Goal: Task Accomplishment & Management: Check status

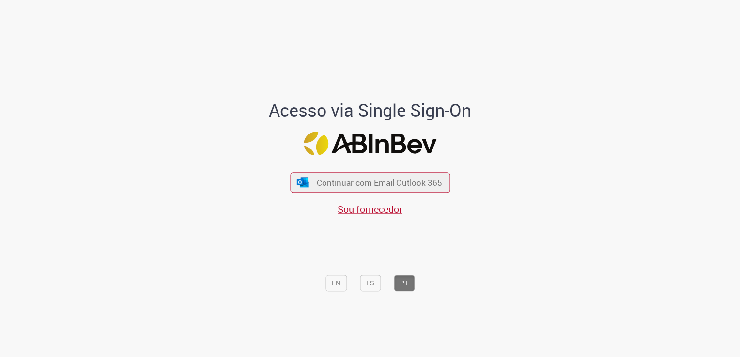
click at [392, 194] on div "Continuar com Email Outlook 365 Sou fornecedor" at bounding box center [370, 190] width 160 height 54
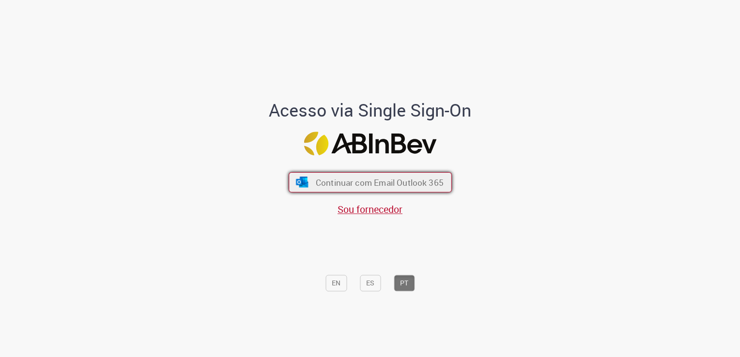
click at [394, 189] on button "Continuar com Email Outlook 365" at bounding box center [369, 182] width 163 height 20
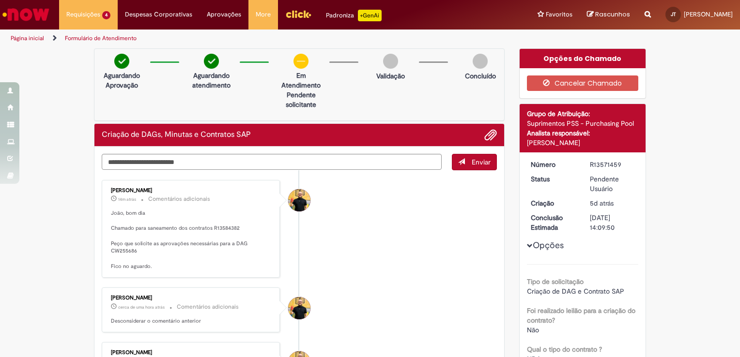
click at [227, 224] on p "João, bom dia Chamado para saneamento dos contratos R13584382 Peço que solicite…" at bounding box center [191, 240] width 161 height 61
drag, startPoint x: 227, startPoint y: 224, endPoint x: 222, endPoint y: 228, distance: 7.2
drag, startPoint x: 222, startPoint y: 228, endPoint x: 126, endPoint y: 250, distance: 98.6
click at [126, 250] on p "João, bom dia Chamado para saneamento dos contratos R13584382 Peço que solicite…" at bounding box center [191, 240] width 161 height 61
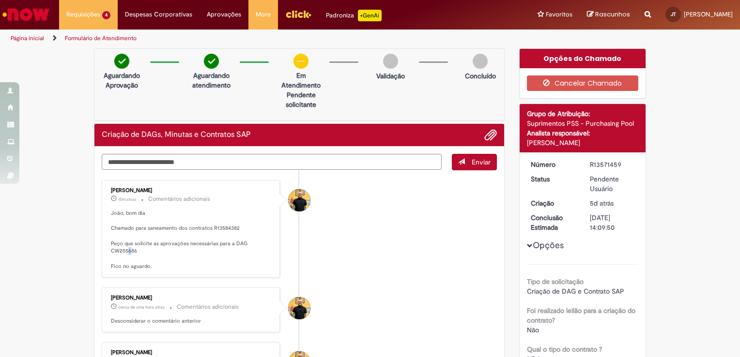
click at [126, 250] on p "João, bom dia Chamado para saneamento dos contratos R13584382 Peço que solicite…" at bounding box center [191, 240] width 161 height 61
click at [124, 250] on p "João, bom dia Chamado para saneamento dos contratos R13584382 Peço que solicite…" at bounding box center [191, 240] width 161 height 61
drag, startPoint x: 124, startPoint y: 250, endPoint x: 114, endPoint y: 254, distance: 11.3
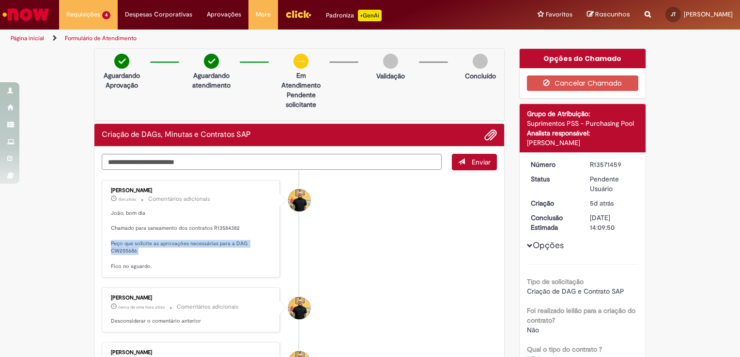
click at [114, 254] on p "João, bom dia Chamado para saneamento dos contratos R13584382 Peço que solicite…" at bounding box center [191, 240] width 161 height 61
click at [134, 254] on p "João, bom dia Chamado para saneamento dos contratos R13584382 Peço que solicite…" at bounding box center [191, 240] width 161 height 61
drag, startPoint x: 136, startPoint y: 254, endPoint x: 105, endPoint y: 253, distance: 31.0
click at [105, 253] on div "Joao Da Costa Dias Junior 15m atrás 15 minutos atrás Comentários adicionais Joã…" at bounding box center [191, 229] width 172 height 92
copy p "CW255686"
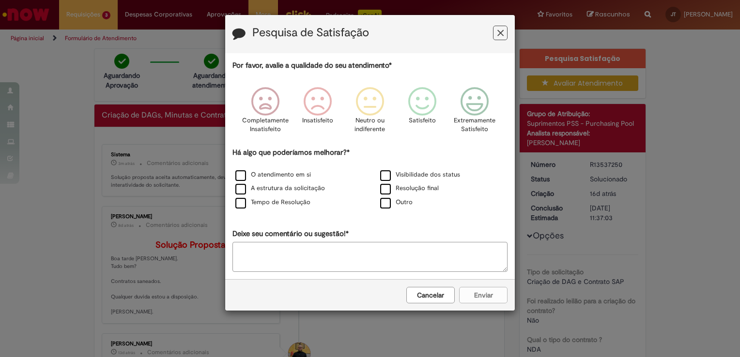
click at [500, 34] on icon "Feedback" at bounding box center [500, 33] width 6 height 10
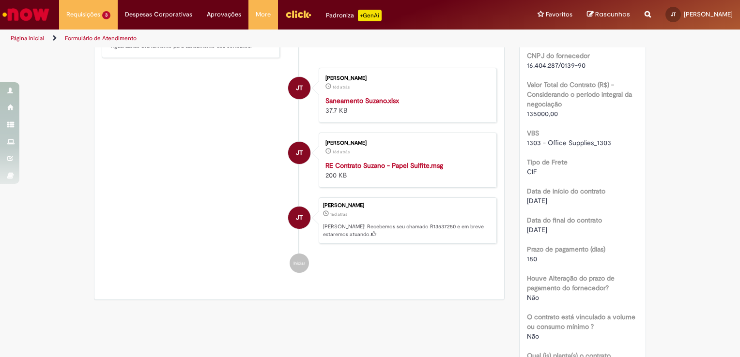
scroll to position [353, 0]
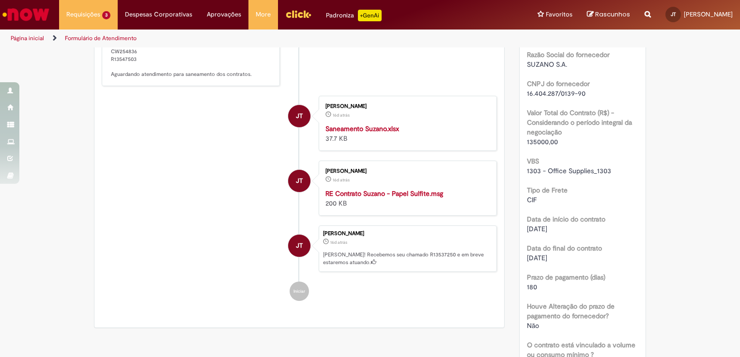
click at [365, 133] on strong "Saneamento Suzano.xlsx" at bounding box center [362, 128] width 74 height 9
click at [239, 193] on li "JT Joao Henrique Pires Teixeira 16d atrás 16 dias atrás RE Contrato Suzano - Pa…" at bounding box center [299, 188] width 395 height 55
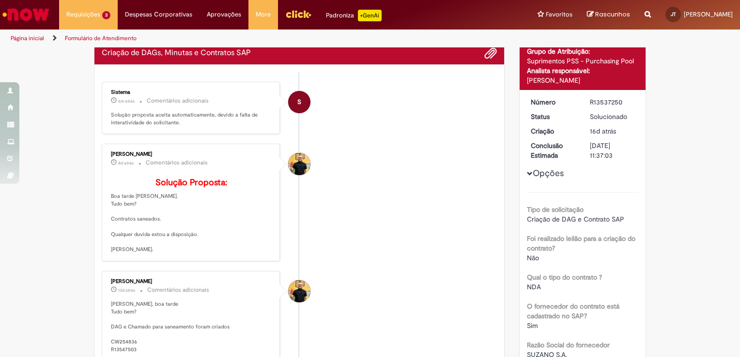
scroll to position [0, 0]
